Goal: Transaction & Acquisition: Purchase product/service

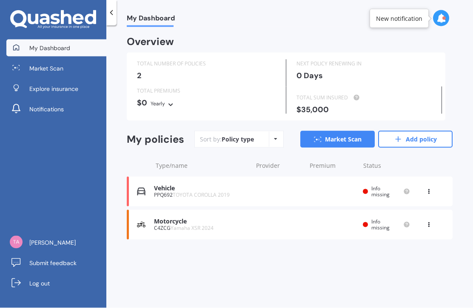
click at [213, 224] on span "Yamaha XSR 2024" at bounding box center [191, 227] width 43 height 7
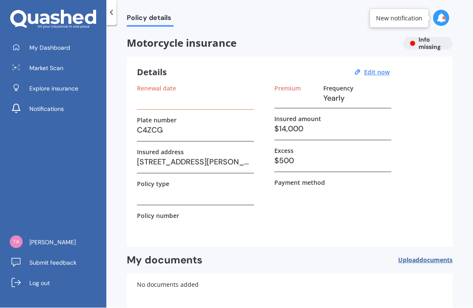
click at [40, 71] on span "Market Scan" at bounding box center [46, 68] width 34 height 9
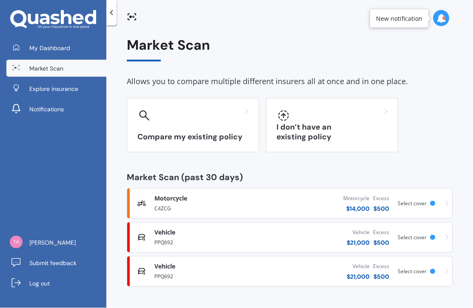
click at [284, 238] on div "Vehicle $ 21,000 Excess $ 500" at bounding box center [327, 238] width 127 height 26
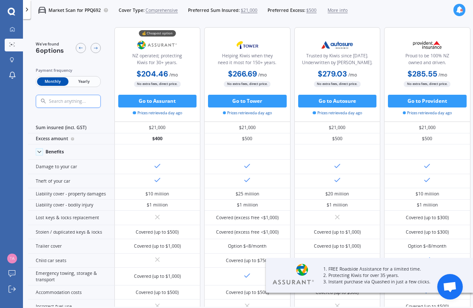
click at [87, 84] on span "Yearly" at bounding box center [83, 81] width 31 height 9
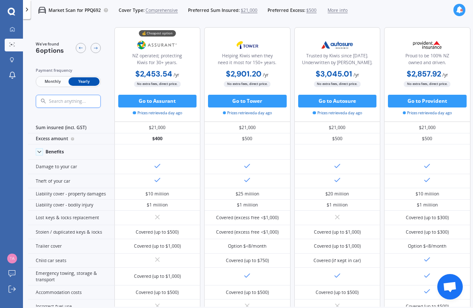
click at [257, 13] on span "$21,000" at bounding box center [249, 10] width 17 height 6
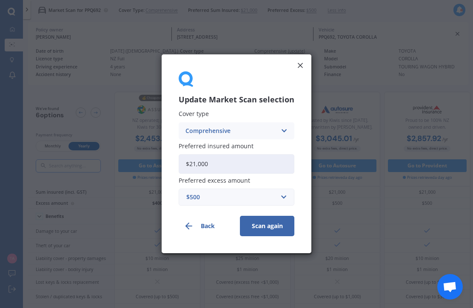
click at [315, 14] on div "Update Market Scan selection Cover type Comprehensive Comprehensive Third Party…" at bounding box center [236, 154] width 473 height 308
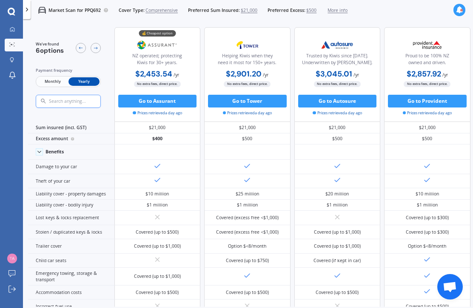
click at [257, 13] on span "$21,000" at bounding box center [249, 10] width 17 height 6
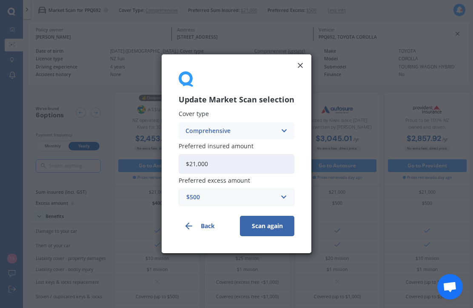
click at [306, 18] on div "Update Market Scan selection Cover type Comprehensive Comprehensive Third Party…" at bounding box center [236, 154] width 473 height 308
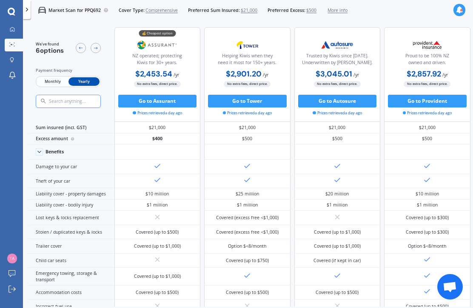
click at [257, 11] on span "$21,000" at bounding box center [249, 10] width 17 height 6
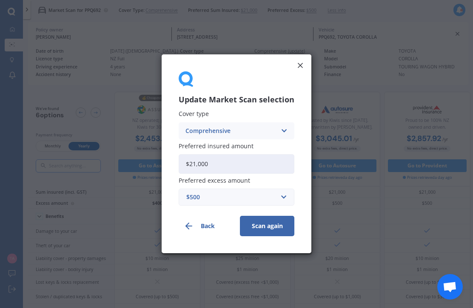
click at [261, 162] on input "$21,000" at bounding box center [237, 164] width 116 height 20
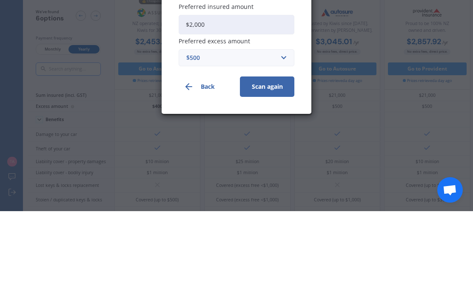
type input "$20,000"
click at [278, 147] on input "text" at bounding box center [233, 155] width 108 height 16
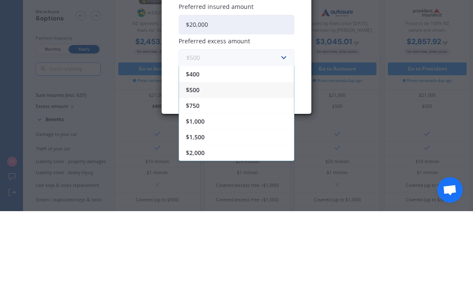
scroll to position [15, 0]
click at [254, 210] on div "$1,000" at bounding box center [236, 218] width 115 height 16
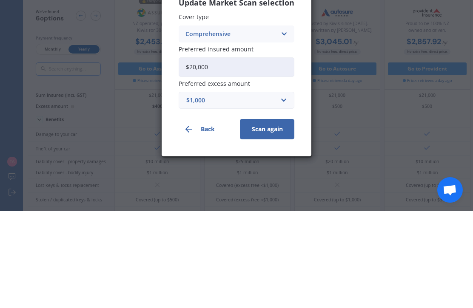
scroll to position [28, 0]
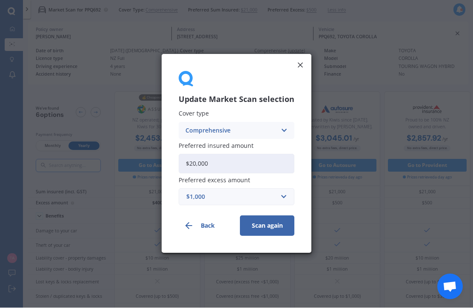
click at [279, 227] on button "Scan again" at bounding box center [267, 226] width 54 height 20
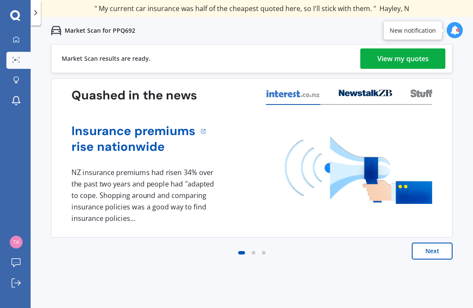
click at [422, 68] on div "View my quotes" at bounding box center [402, 58] width 51 height 20
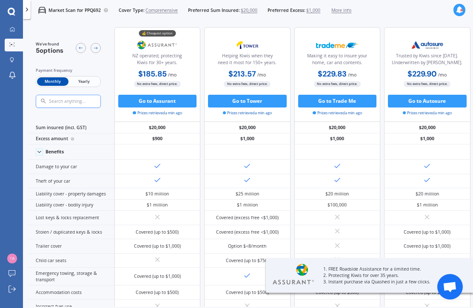
click at [87, 83] on span "Yearly" at bounding box center [83, 81] width 31 height 9
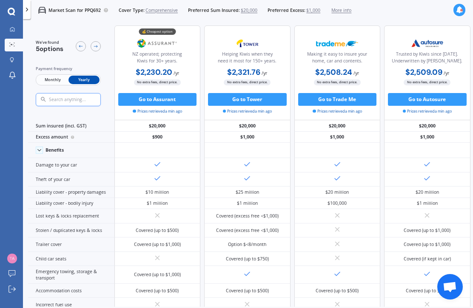
scroll to position [3, 0]
click at [51, 78] on span "Monthly" at bounding box center [52, 80] width 31 height 9
click at [79, 82] on span "Yearly" at bounding box center [83, 80] width 31 height 9
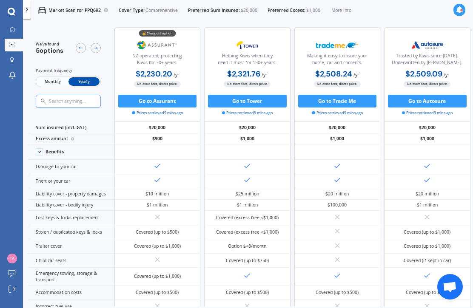
scroll to position [0, 0]
